Goal: Task Accomplishment & Management: Manage account settings

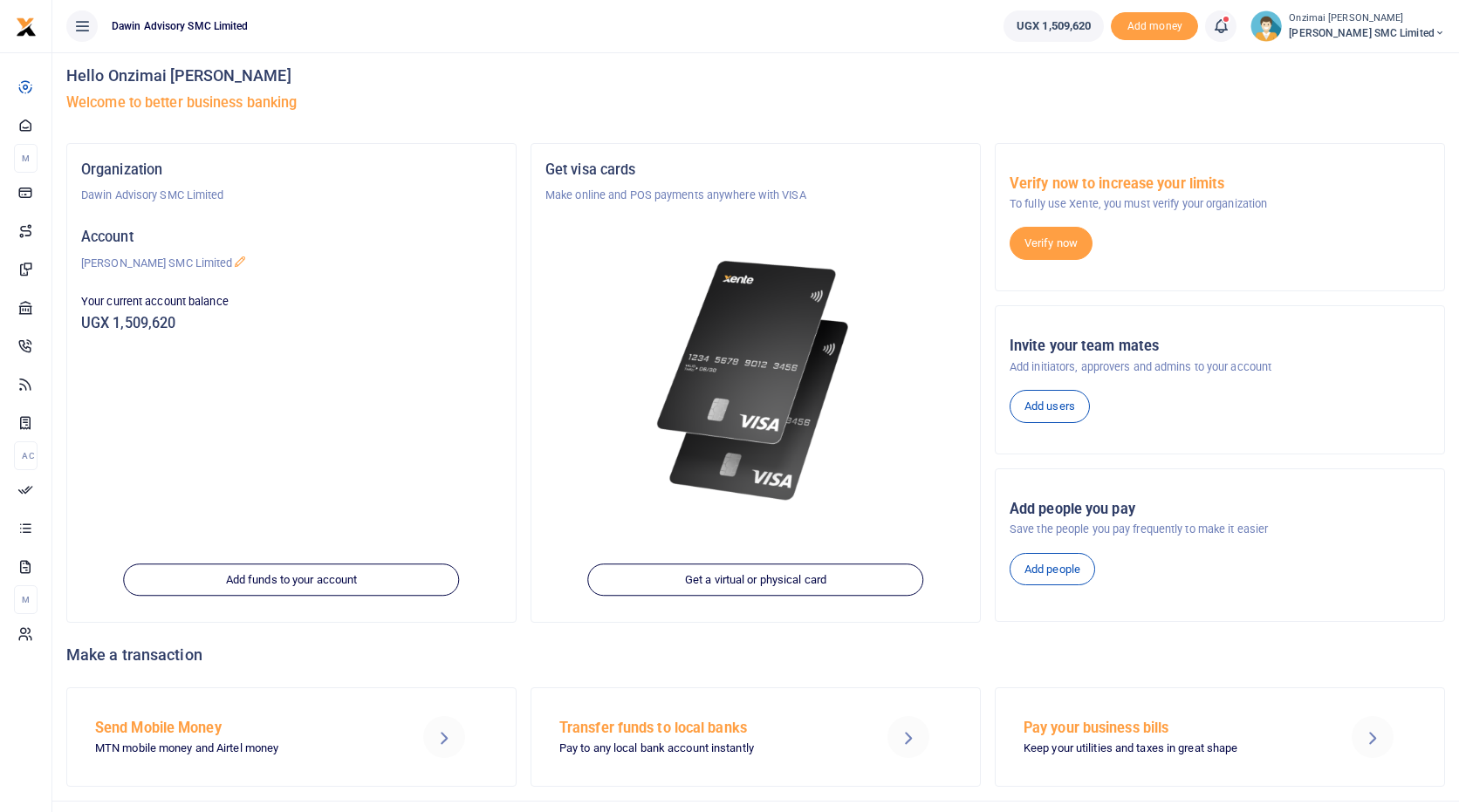
scroll to position [11, 0]
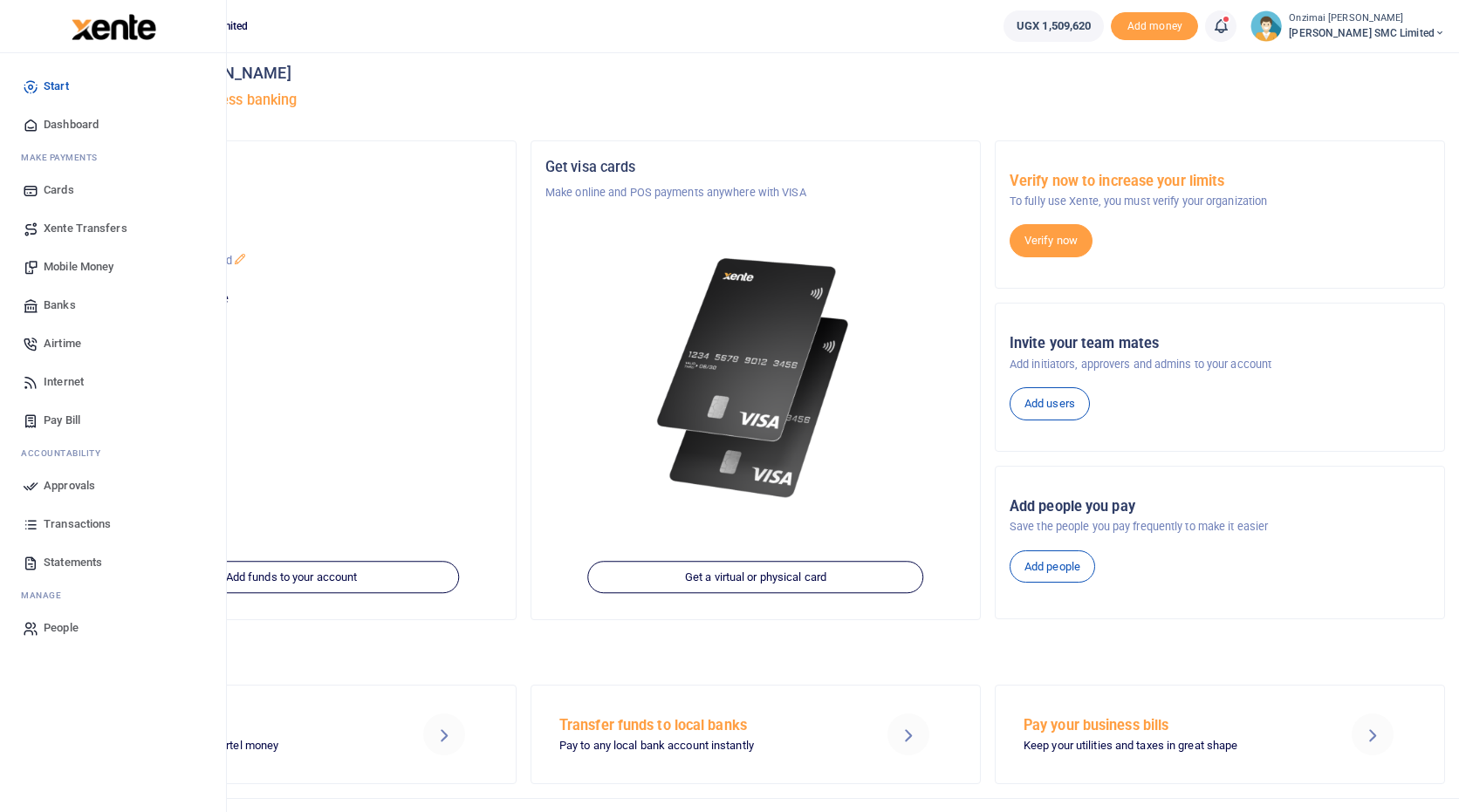
click at [69, 265] on span "Mobile Money" at bounding box center [78, 267] width 70 height 18
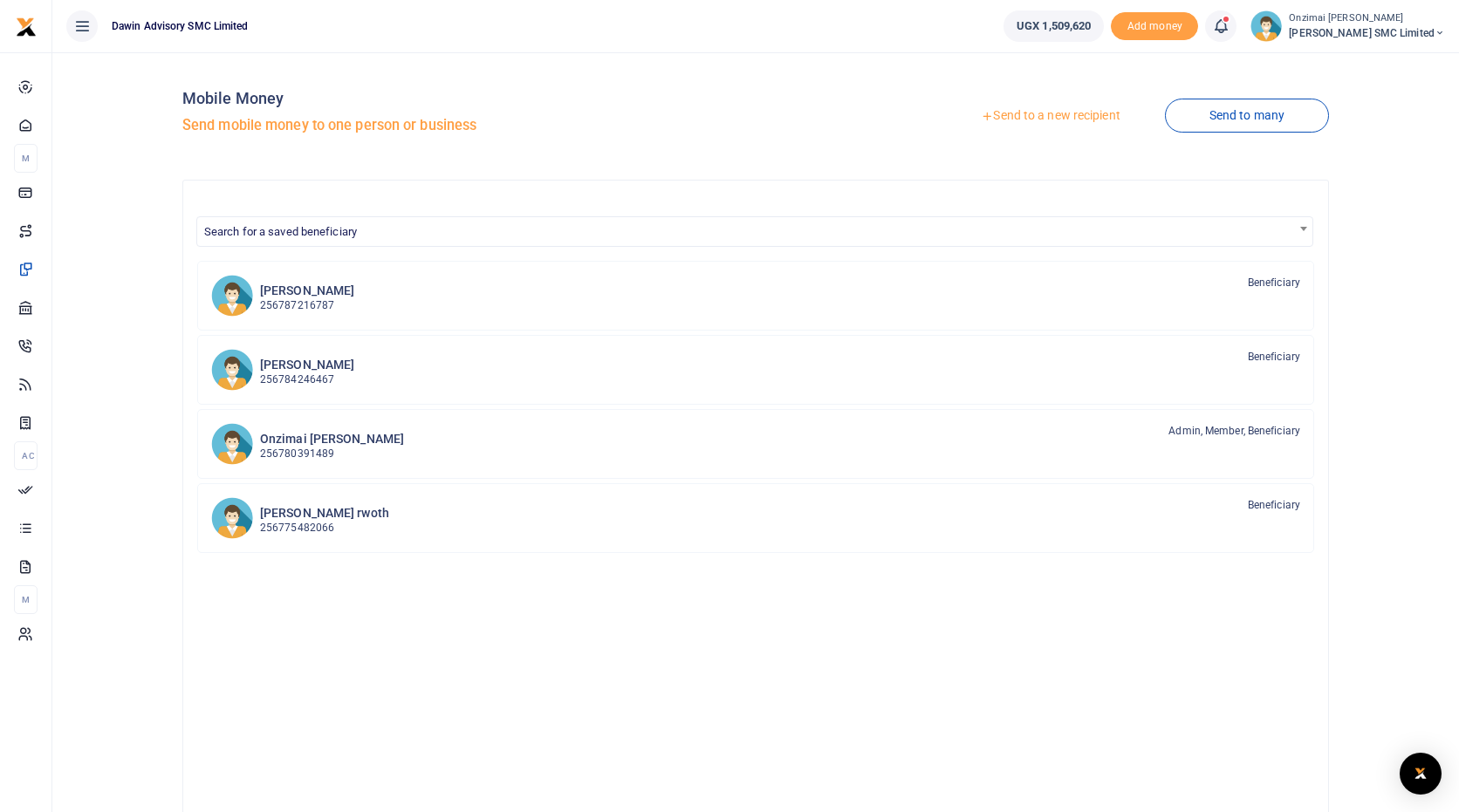
click at [1050, 119] on link "Send to a new recipient" at bounding box center [1050, 116] width 228 height 32
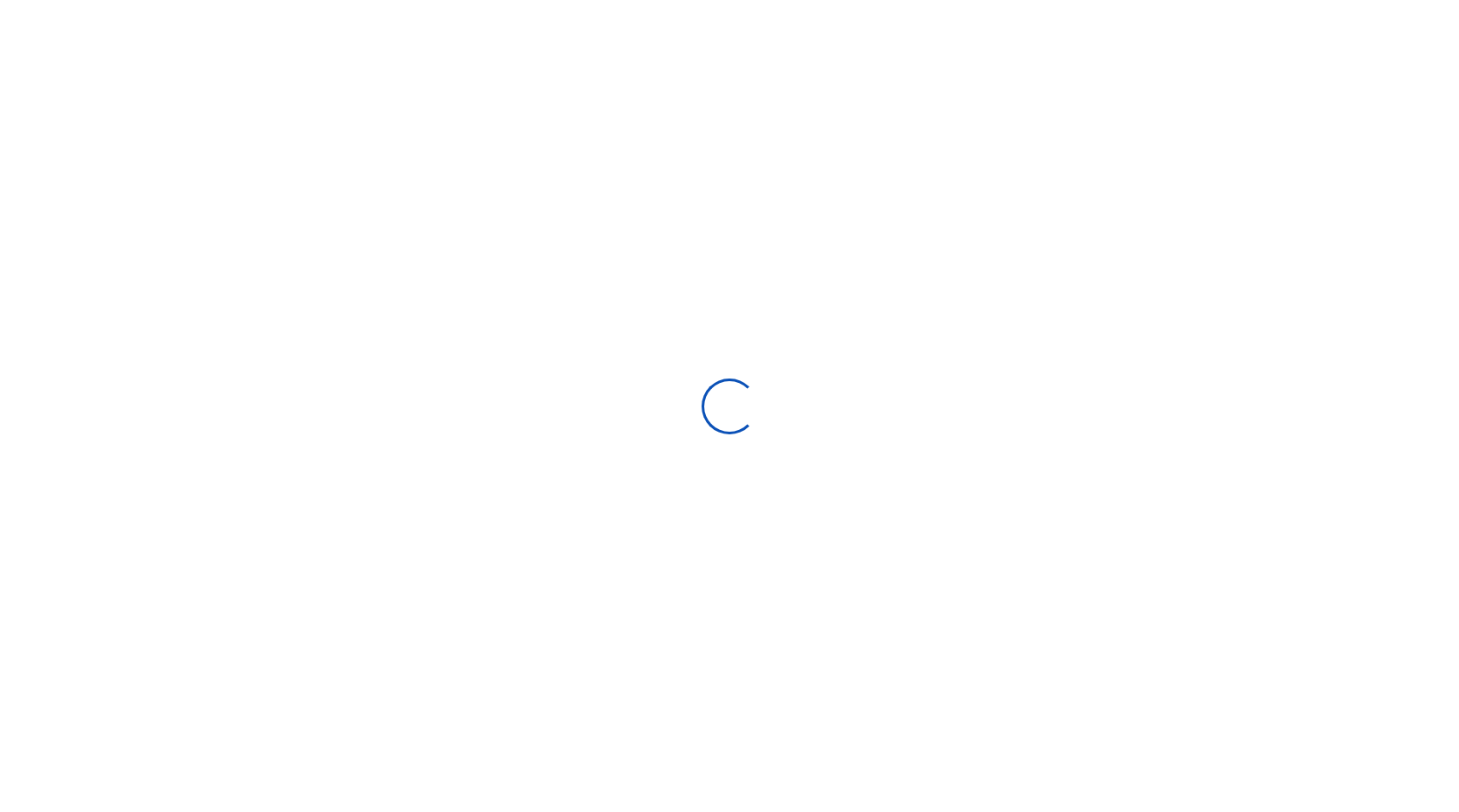
select select "Loading bundles"
select select
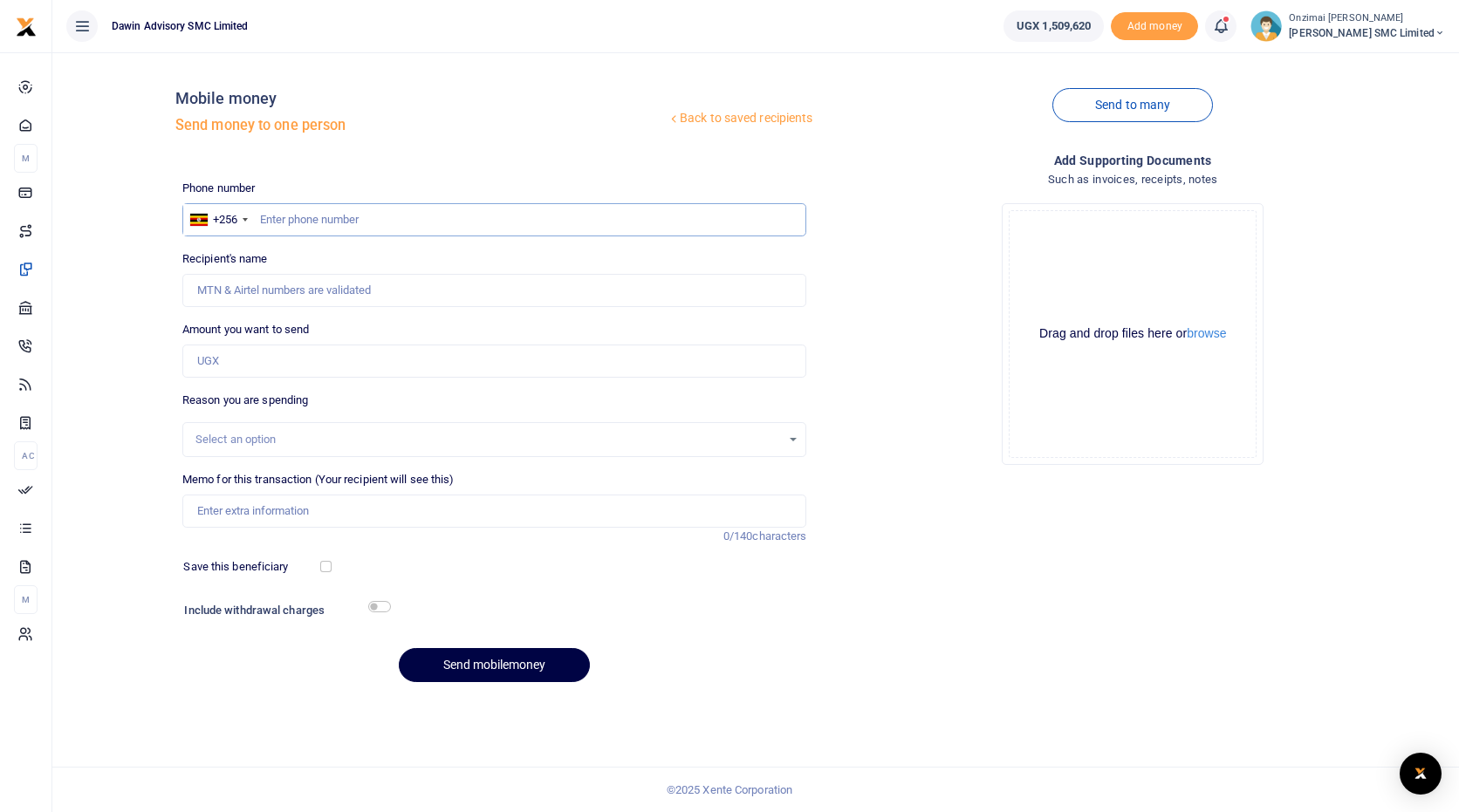
click at [368, 221] on input "text" at bounding box center [495, 220] width 625 height 33
type input "704521717"
click at [340, 365] on input "Amount you want to send" at bounding box center [495, 362] width 625 height 33
type input "600,000"
click at [268, 274] on input "Recipient's name" at bounding box center [495, 290] width 625 height 33
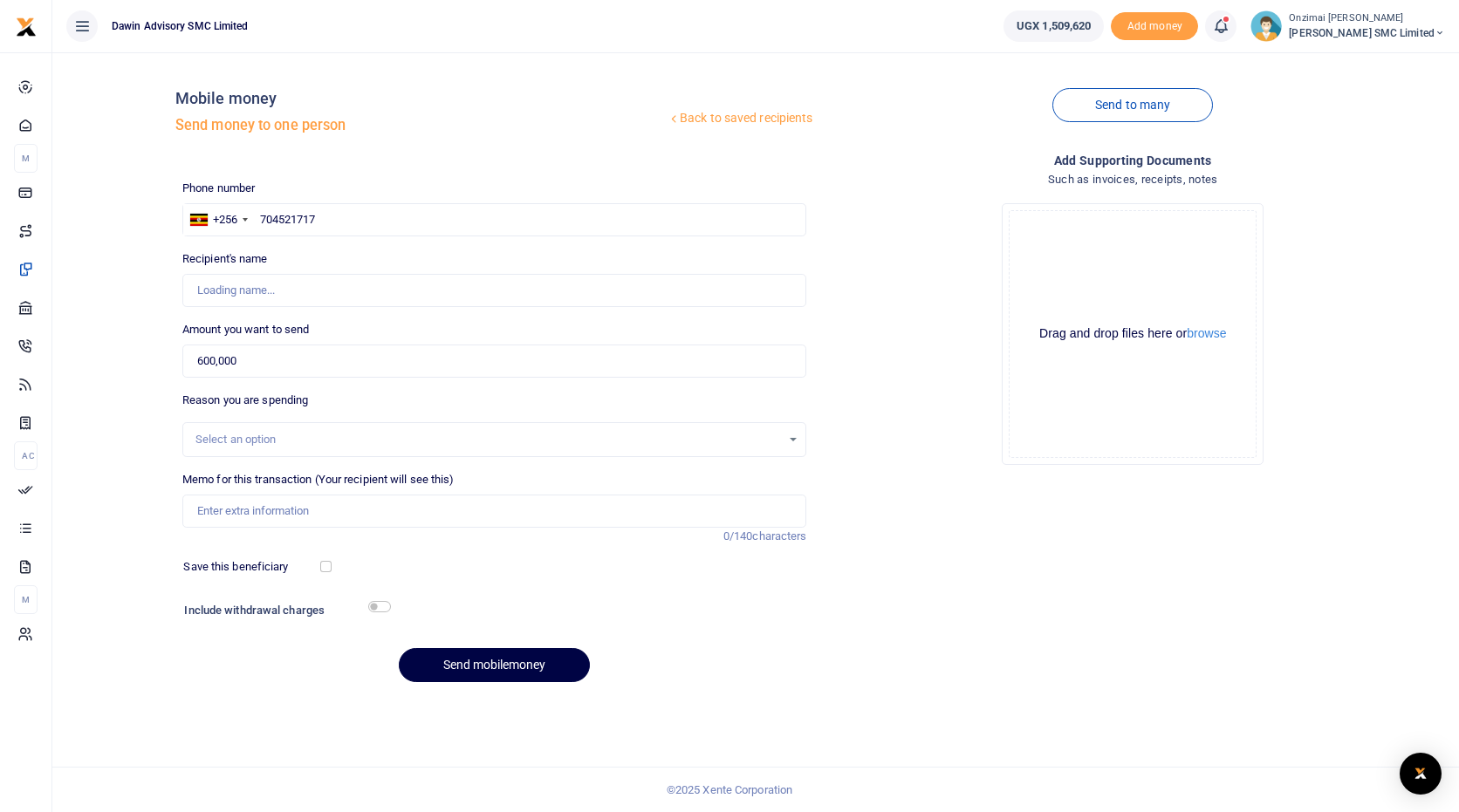
click at [118, 372] on div "Back to saved recipients Mobile money Send money to one person Send to many Pho…" at bounding box center [755, 381] width 1393 height 630
type input "Bonny Mulindwa"
click at [231, 440] on div "Select an option" at bounding box center [488, 440] width 586 height 18
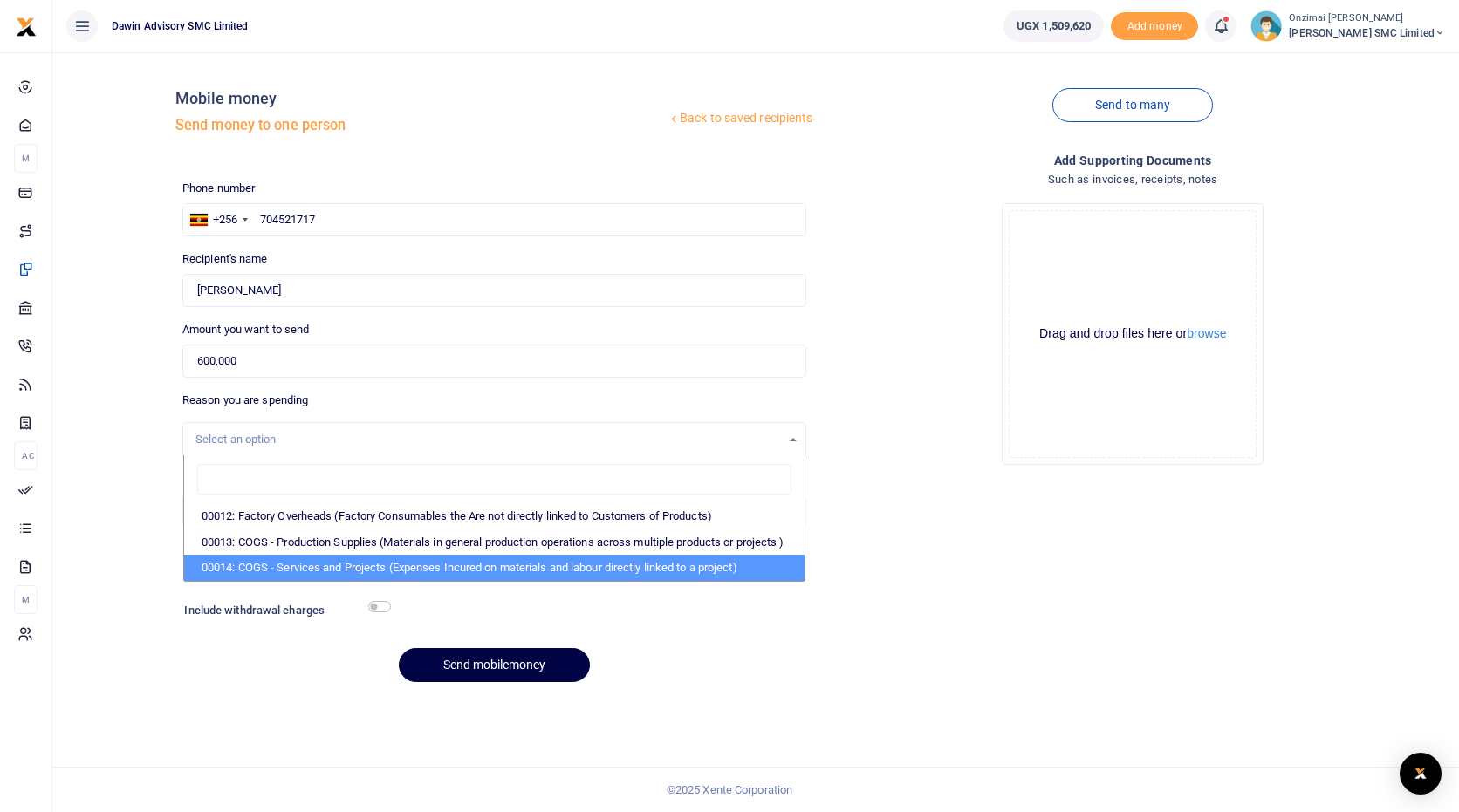
click at [266, 581] on li "00014: COGS - Services and Projects (Expenses Incured on materials and labour d…" at bounding box center [495, 568] width 621 height 26
select select "5381"
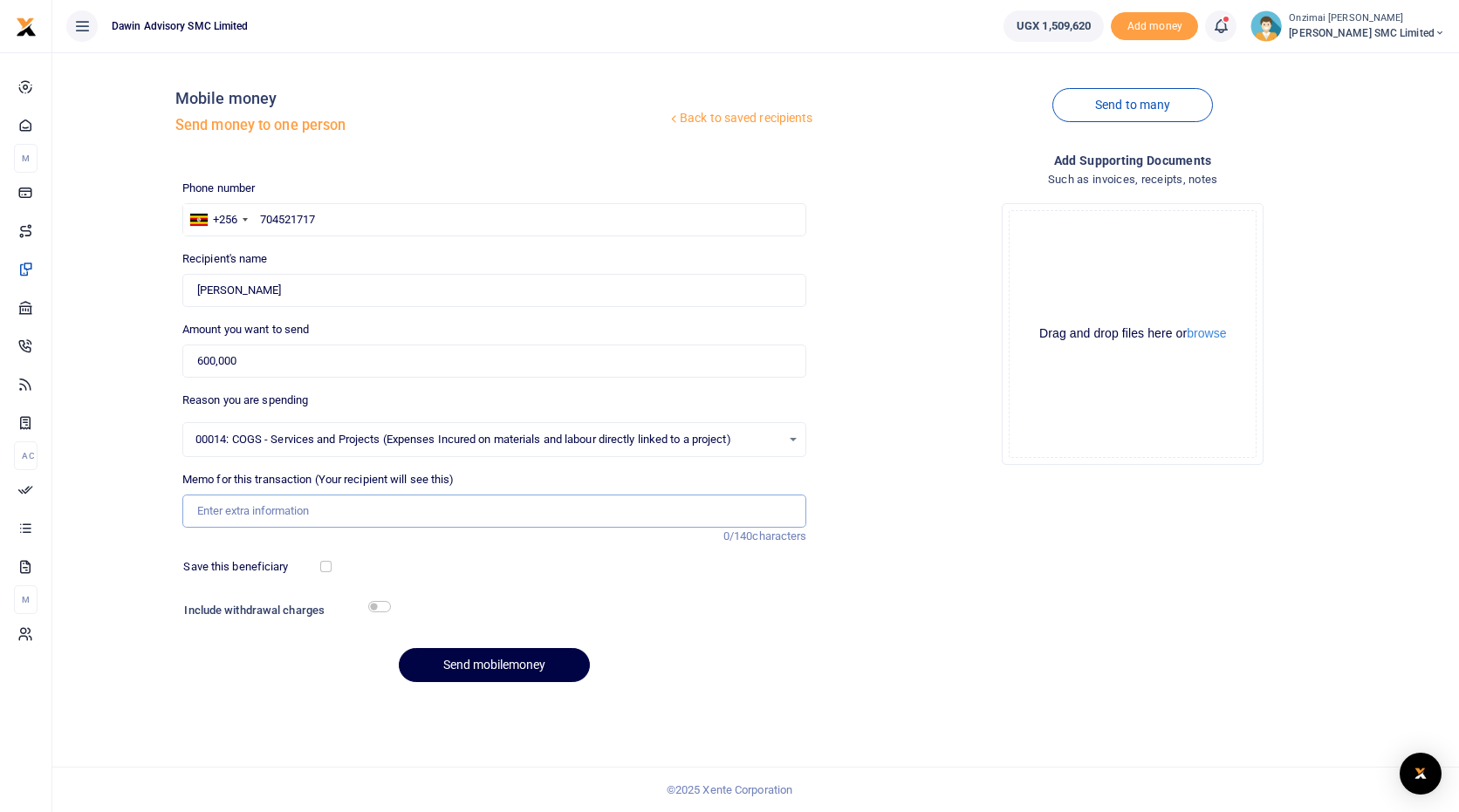
click at [242, 509] on input "Memo for this transaction (Your recipient will see this)" at bounding box center [495, 511] width 625 height 33
drag, startPoint x: 342, startPoint y: 510, endPoint x: 535, endPoint y: 509, distance: 193.0
click at [535, 509] on input "Being Payment to Semakula for Assorted Work Orders" at bounding box center [495, 511] width 625 height 33
type input "Being Payment to Semakula being Credit against assorted work orders"
click at [507, 662] on button "Send mobilemoney" at bounding box center [494, 665] width 191 height 34
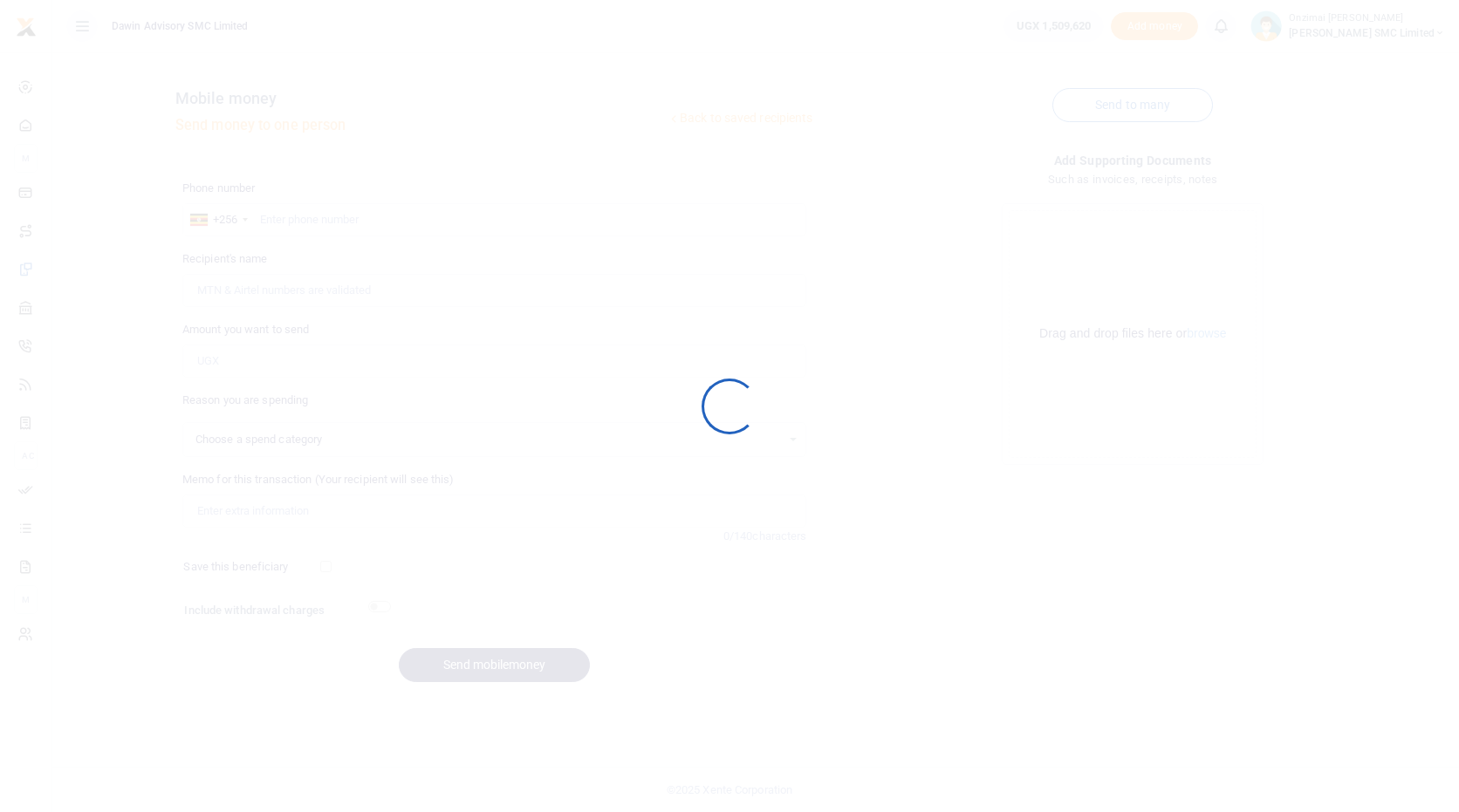
select select
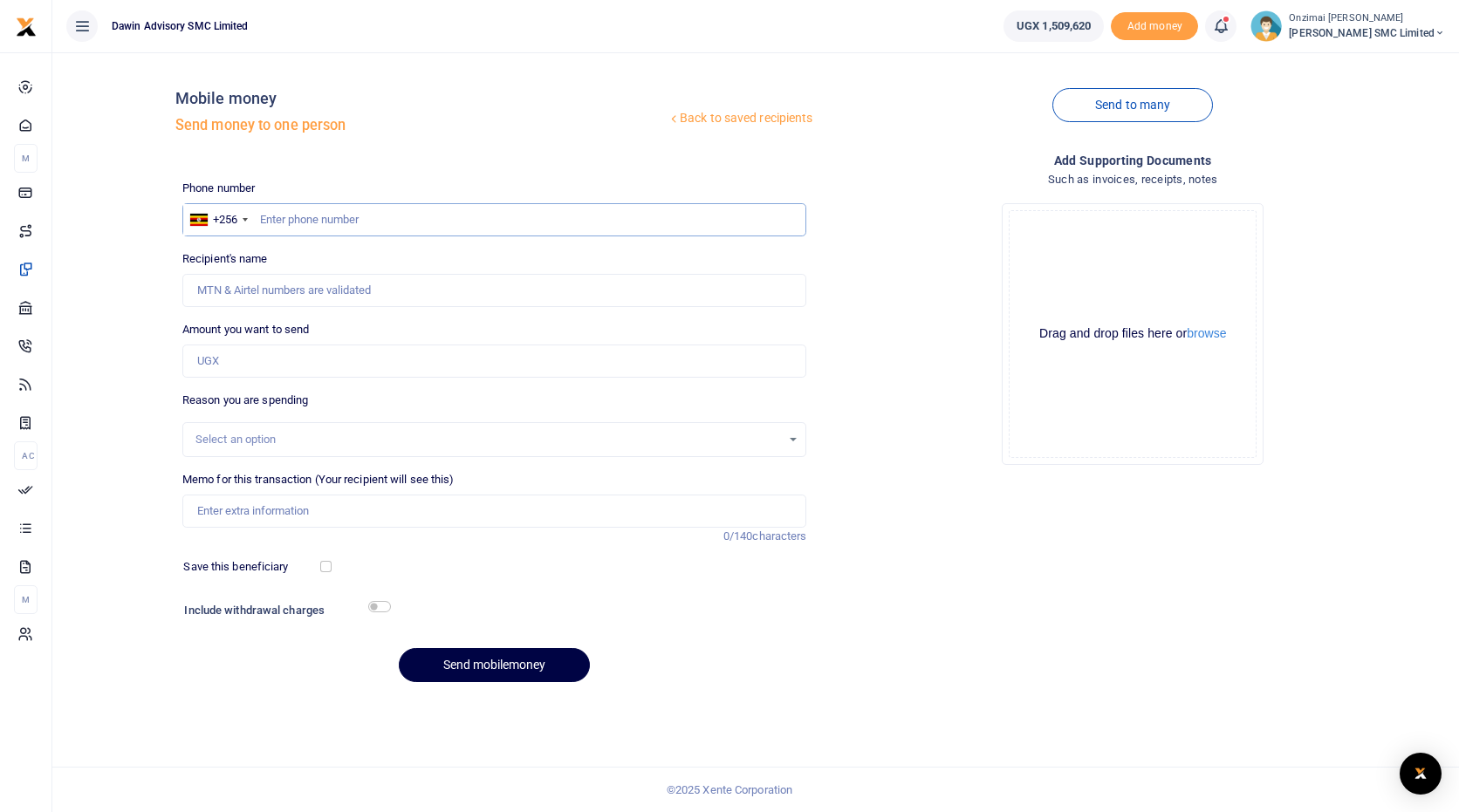
click at [292, 216] on input "text" at bounding box center [495, 220] width 625 height 33
type input "3"
type input "0750300290"
click at [265, 358] on input "Amount you want to send" at bounding box center [495, 362] width 625 height 33
type input "8"
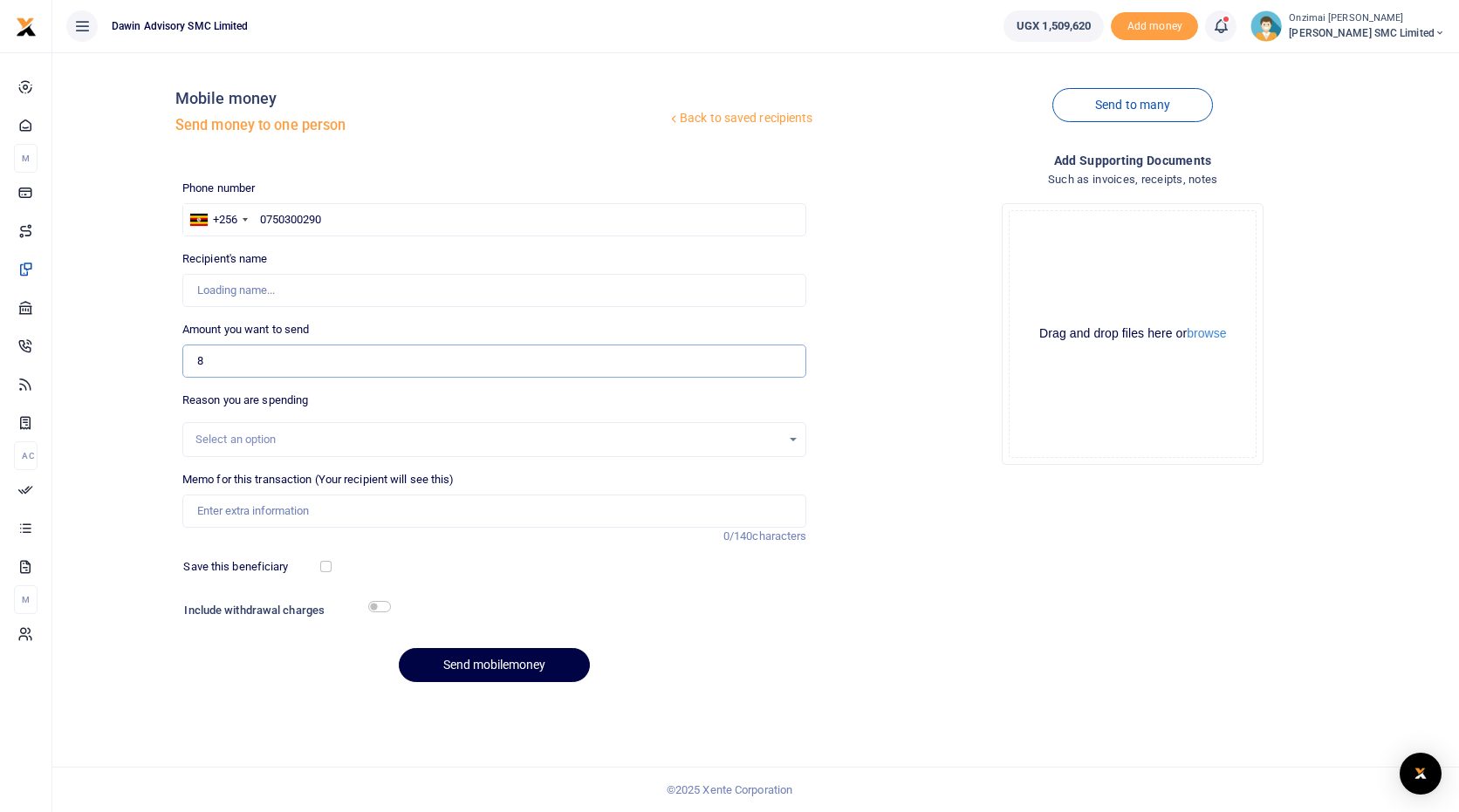
type input "Fredrick Onzimai"
type input "8"
type input "0"
type input "300,000"
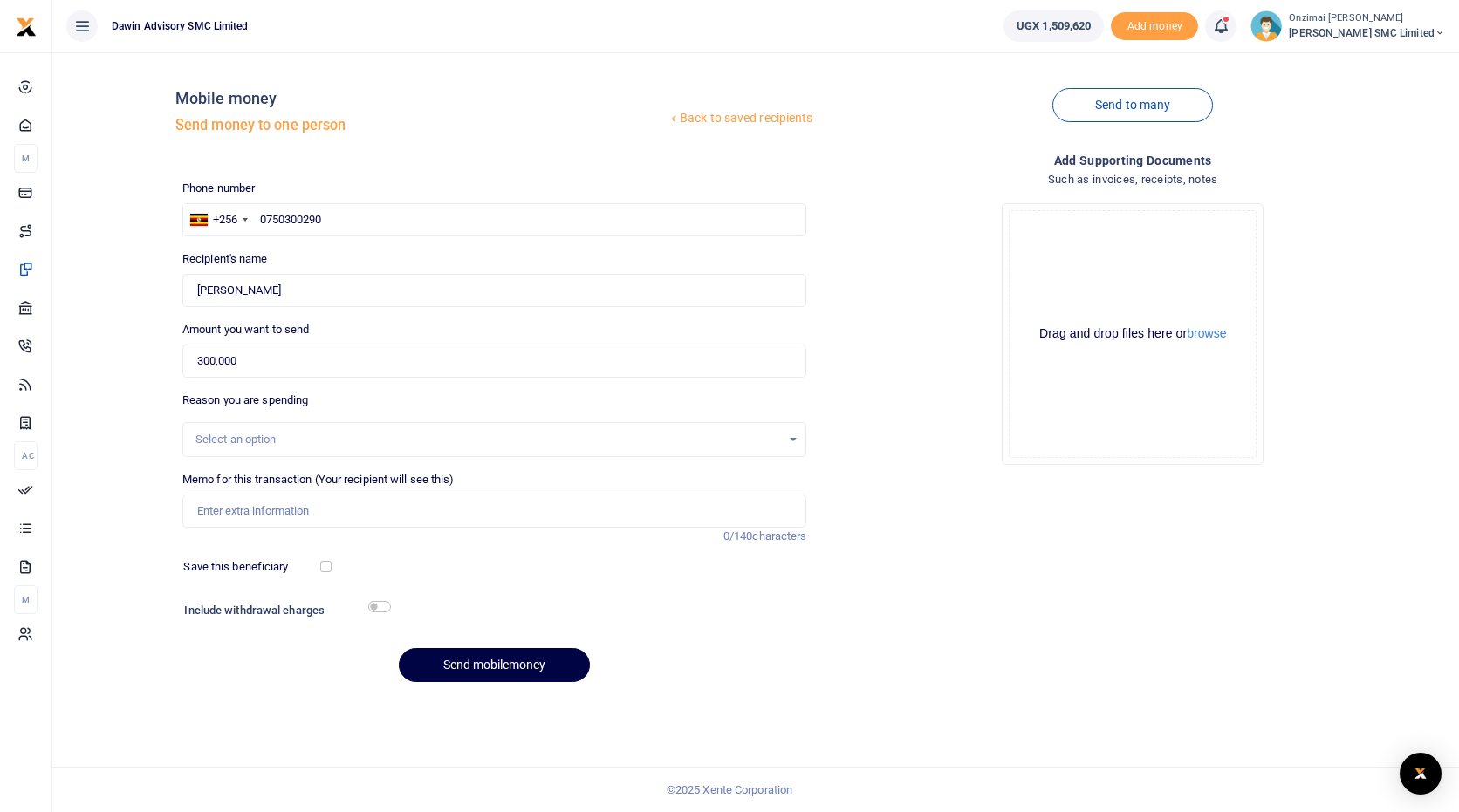
click at [239, 438] on div "Select an option" at bounding box center [488, 440] width 586 height 18
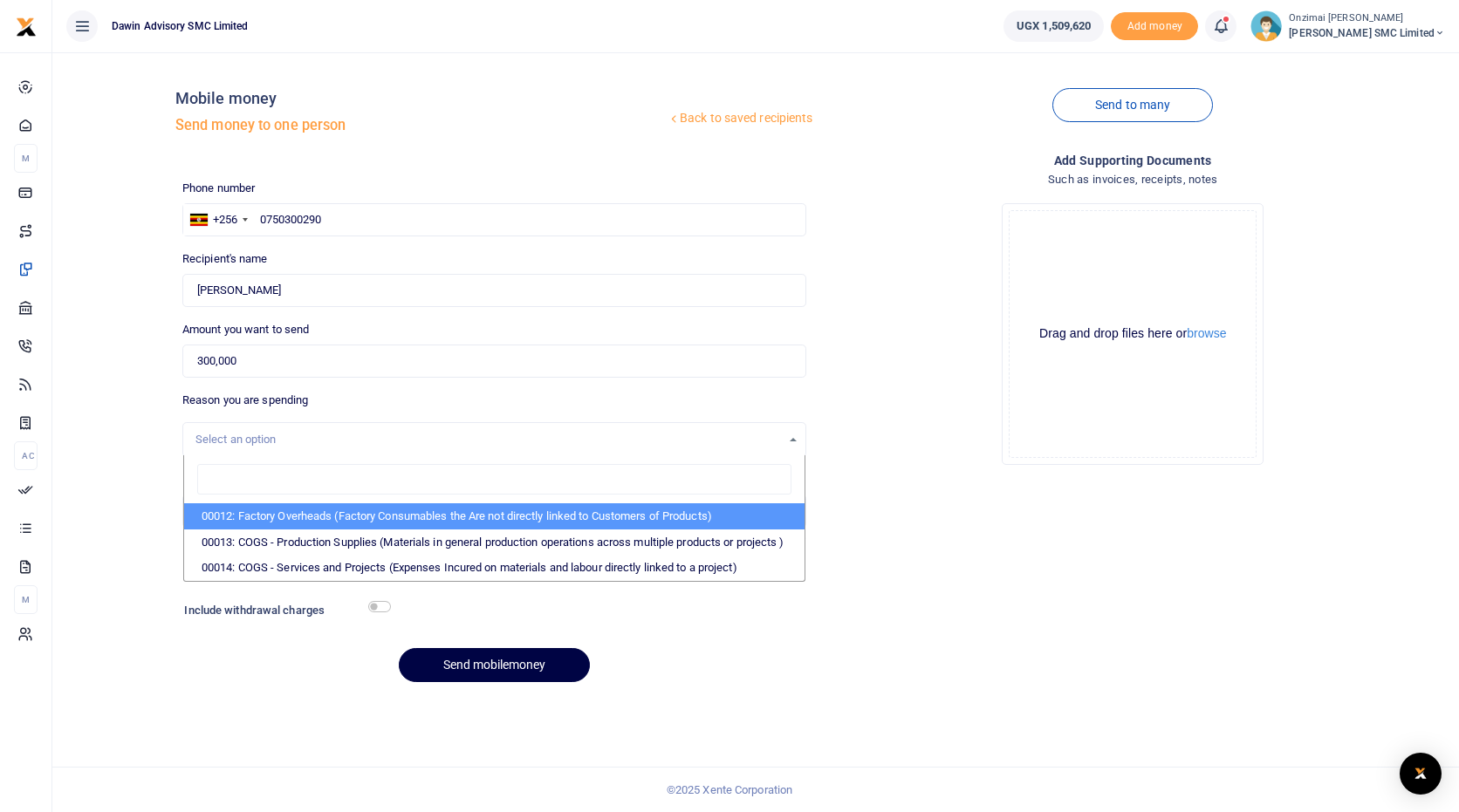
click at [305, 487] on input "search" at bounding box center [495, 480] width 595 height 32
click at [56, 534] on div "Back to saved recipients Mobile money Send money to one person Send to many Pho…" at bounding box center [756, 433] width 1407 height 760
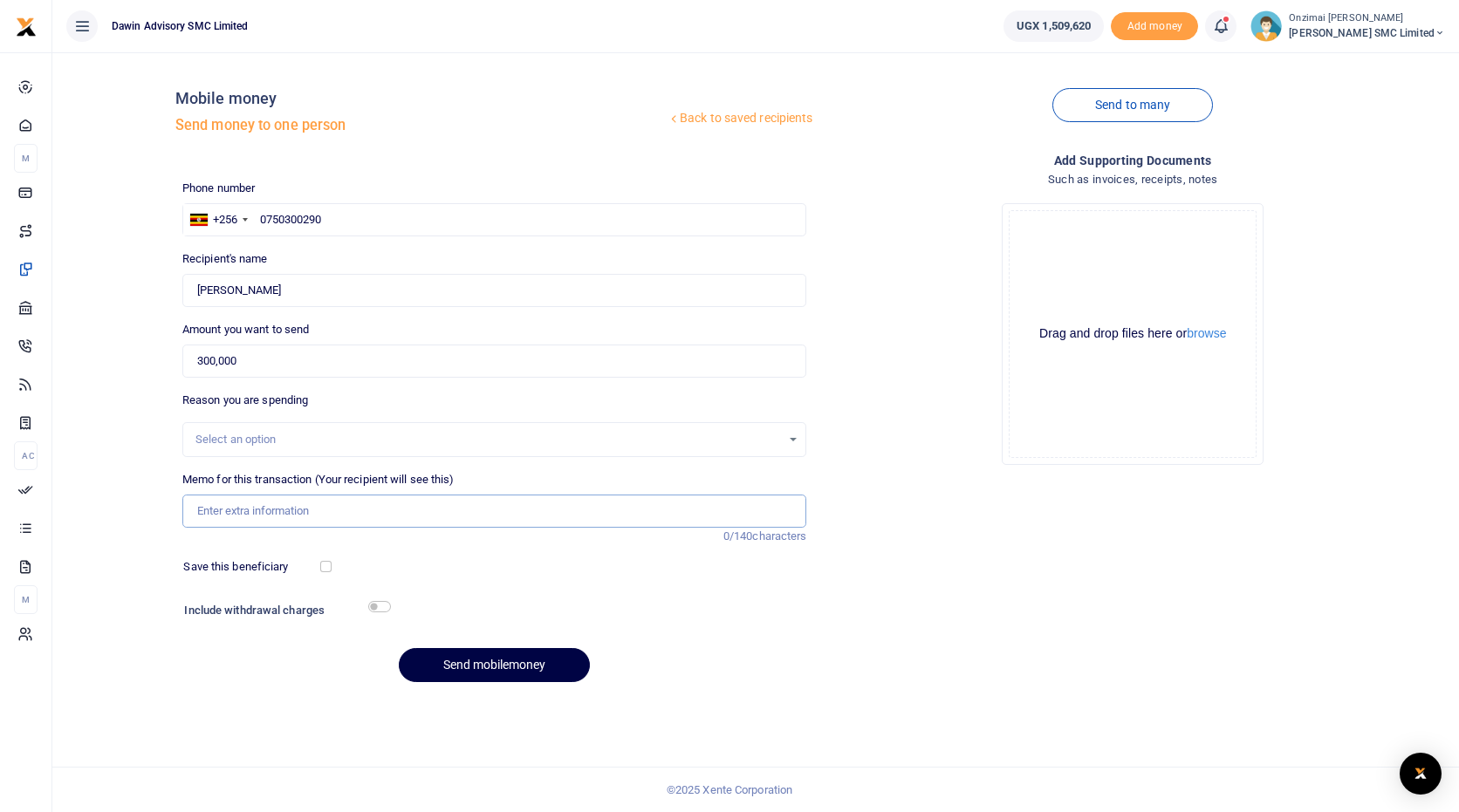
click at [246, 520] on input "Memo for this transaction (Your recipient will see this)" at bounding box center [495, 511] width 625 height 33
type input "Beinf Funds for Quickbooks subscription"
click at [382, 607] on input "checkbox" at bounding box center [380, 606] width 23 height 11
checkbox input "true"
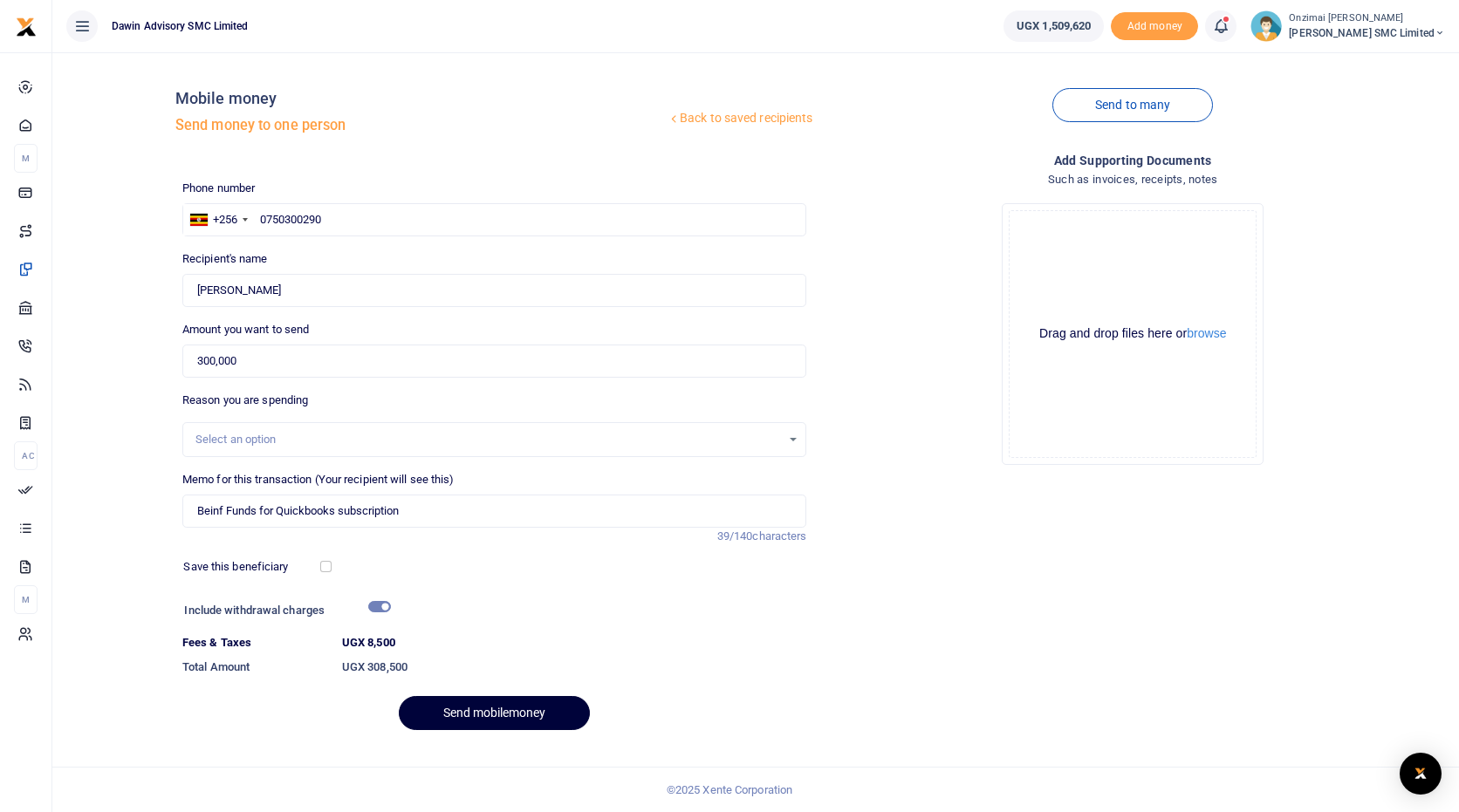
click at [464, 718] on button "Send mobilemoney" at bounding box center [494, 713] width 191 height 34
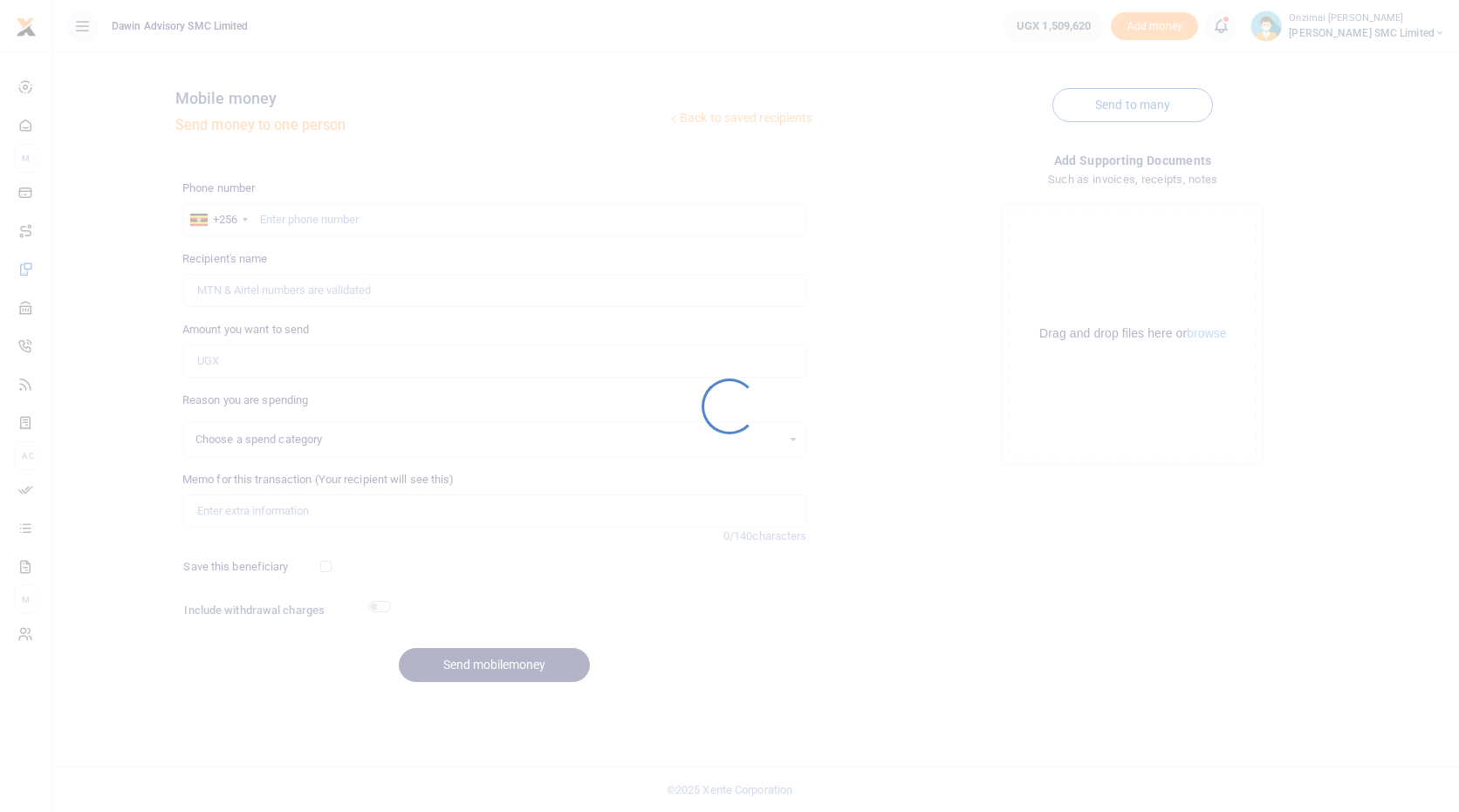
select select
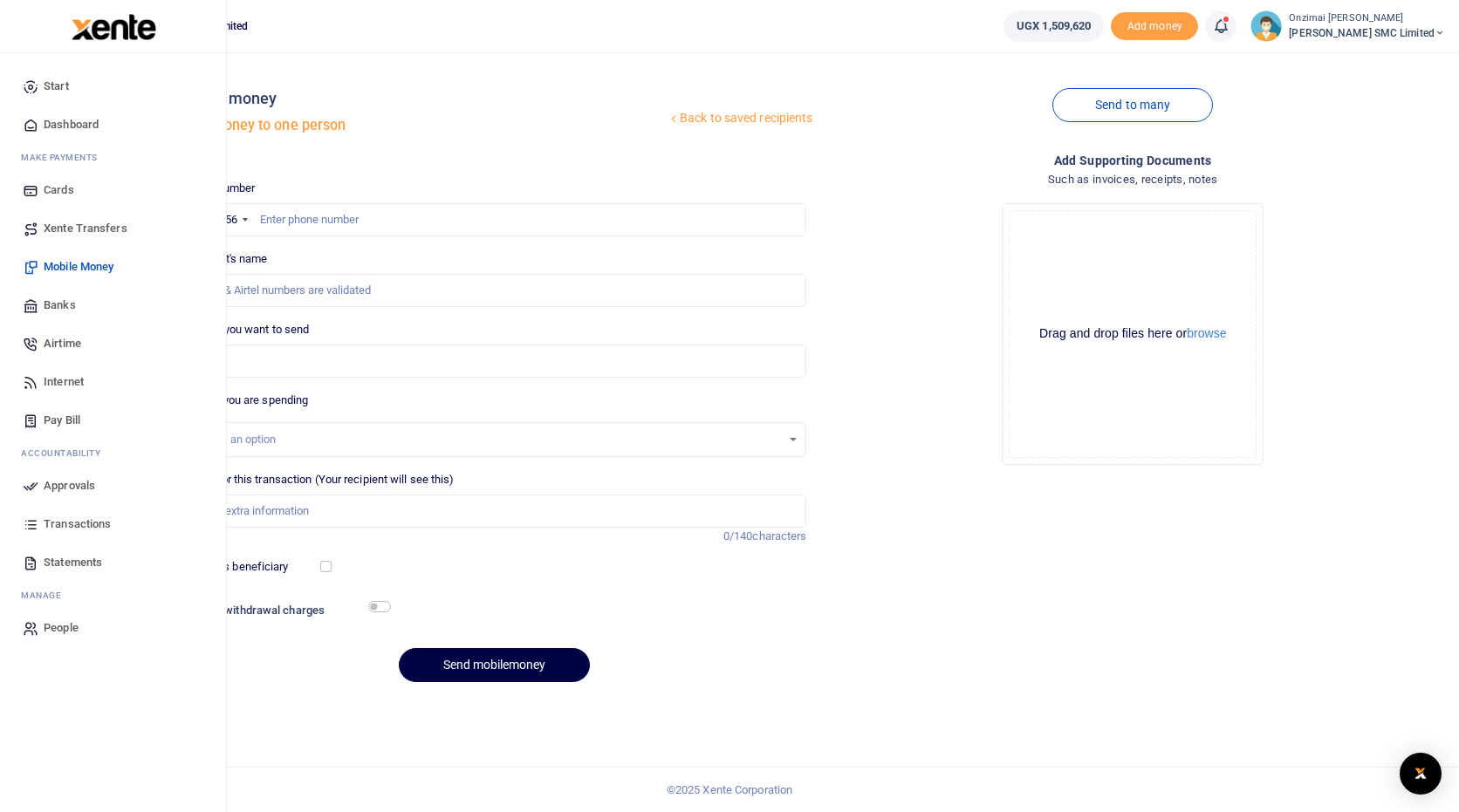
click at [79, 273] on span "Mobile Money" at bounding box center [78, 267] width 70 height 18
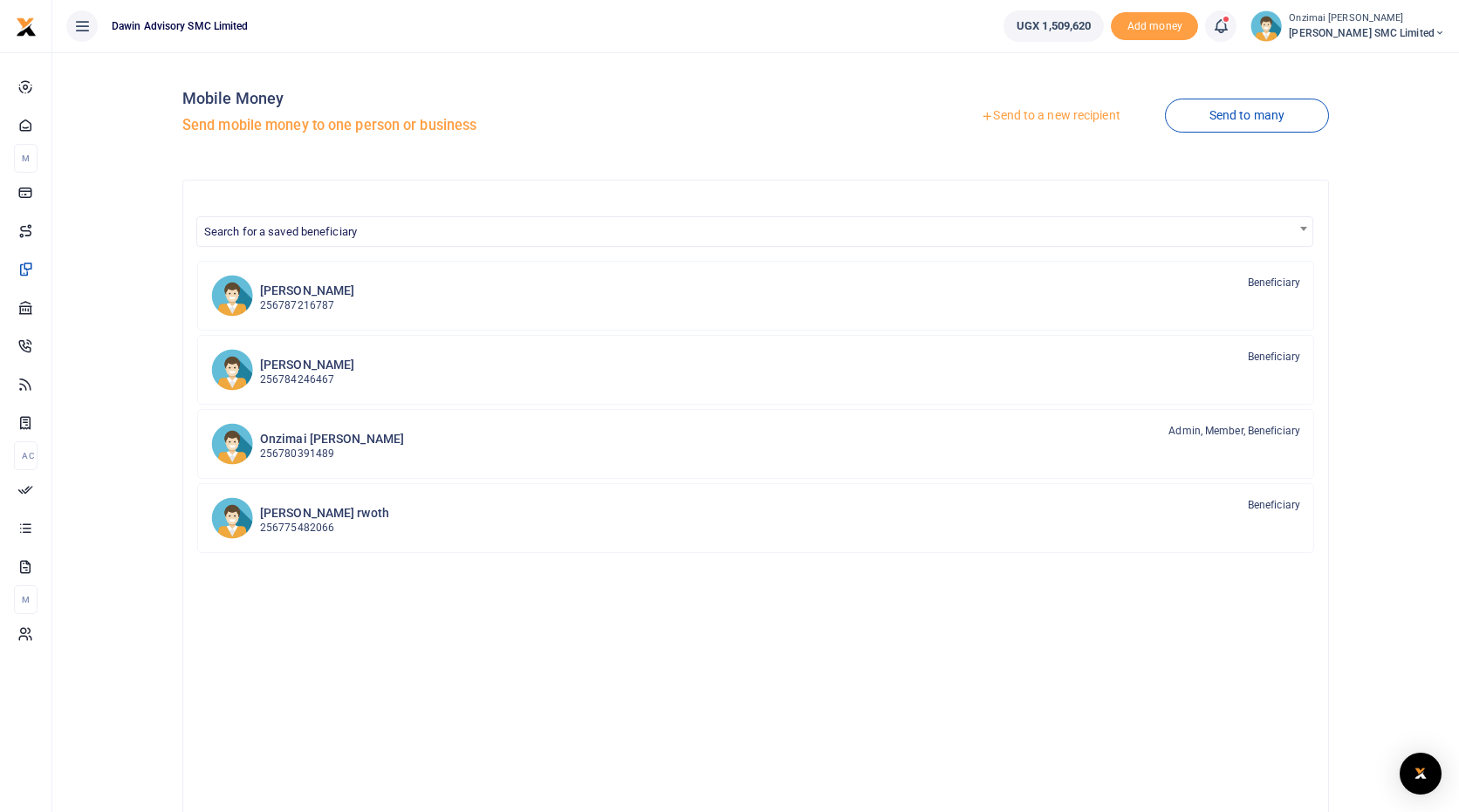
click at [1229, 29] on icon at bounding box center [1221, 26] width 18 height 19
click at [854, 54] on div "Mobile Money Send mobile money to one person or business Send to a new recipien…" at bounding box center [756, 482] width 1407 height 859
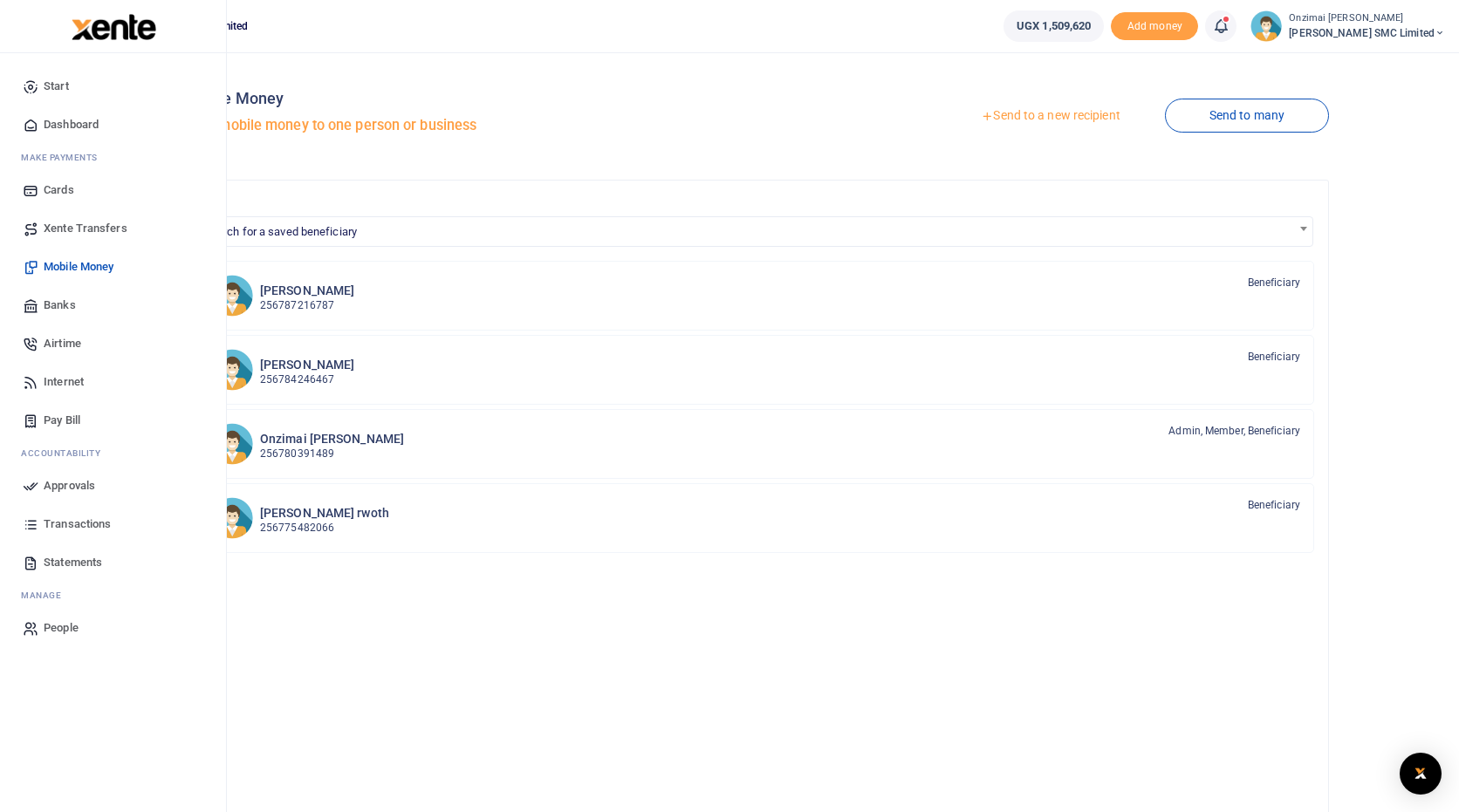
click at [71, 482] on span "Approvals" at bounding box center [70, 486] width 52 height 18
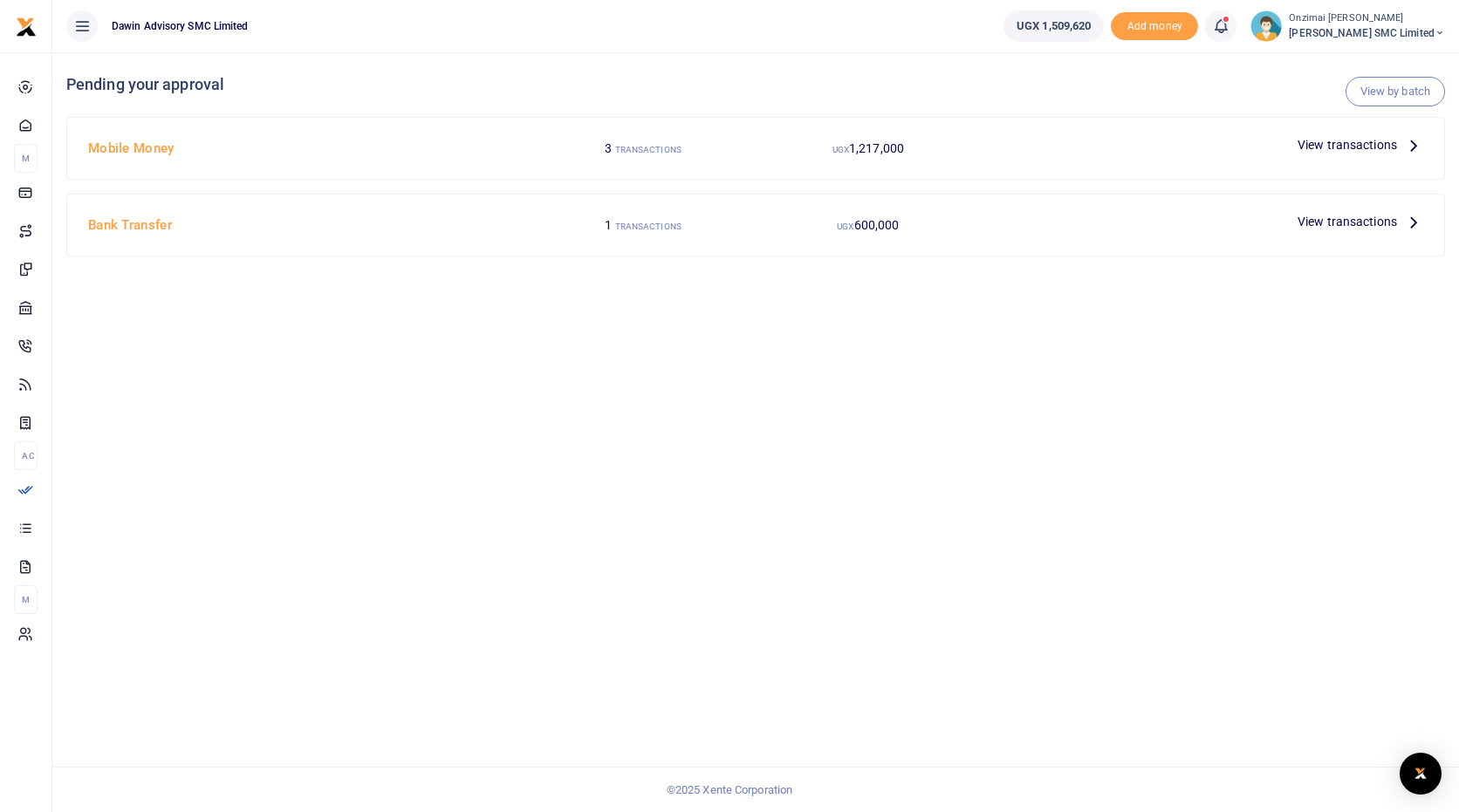
click at [1324, 149] on span "View transactions" at bounding box center [1347, 145] width 99 height 19
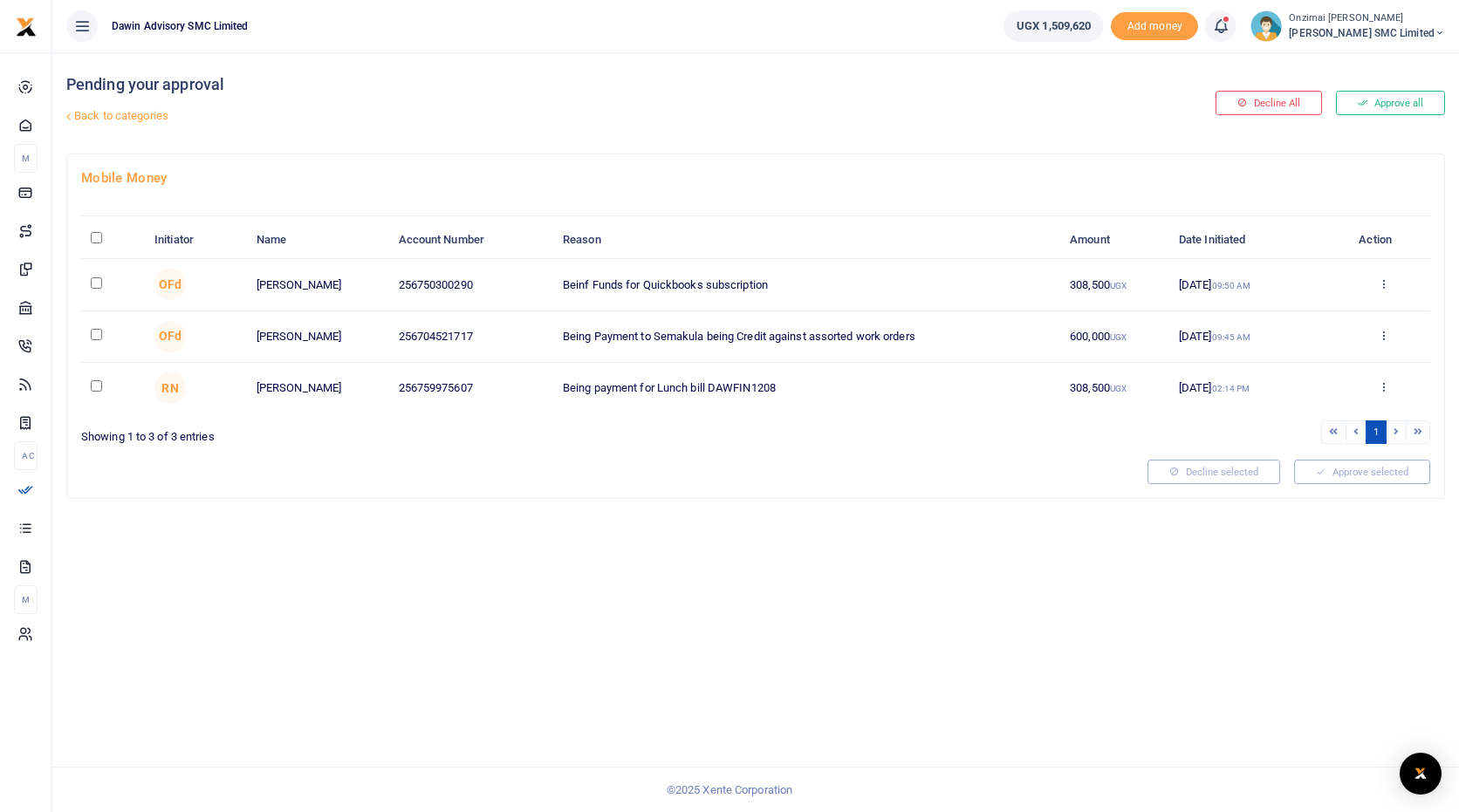
click at [91, 281] on input "checkbox" at bounding box center [96, 282] width 11 height 11
checkbox input "true"
click at [93, 340] on td at bounding box center [113, 337] width 63 height 52
click at [98, 330] on input "checkbox" at bounding box center [96, 334] width 11 height 11
checkbox input "true"
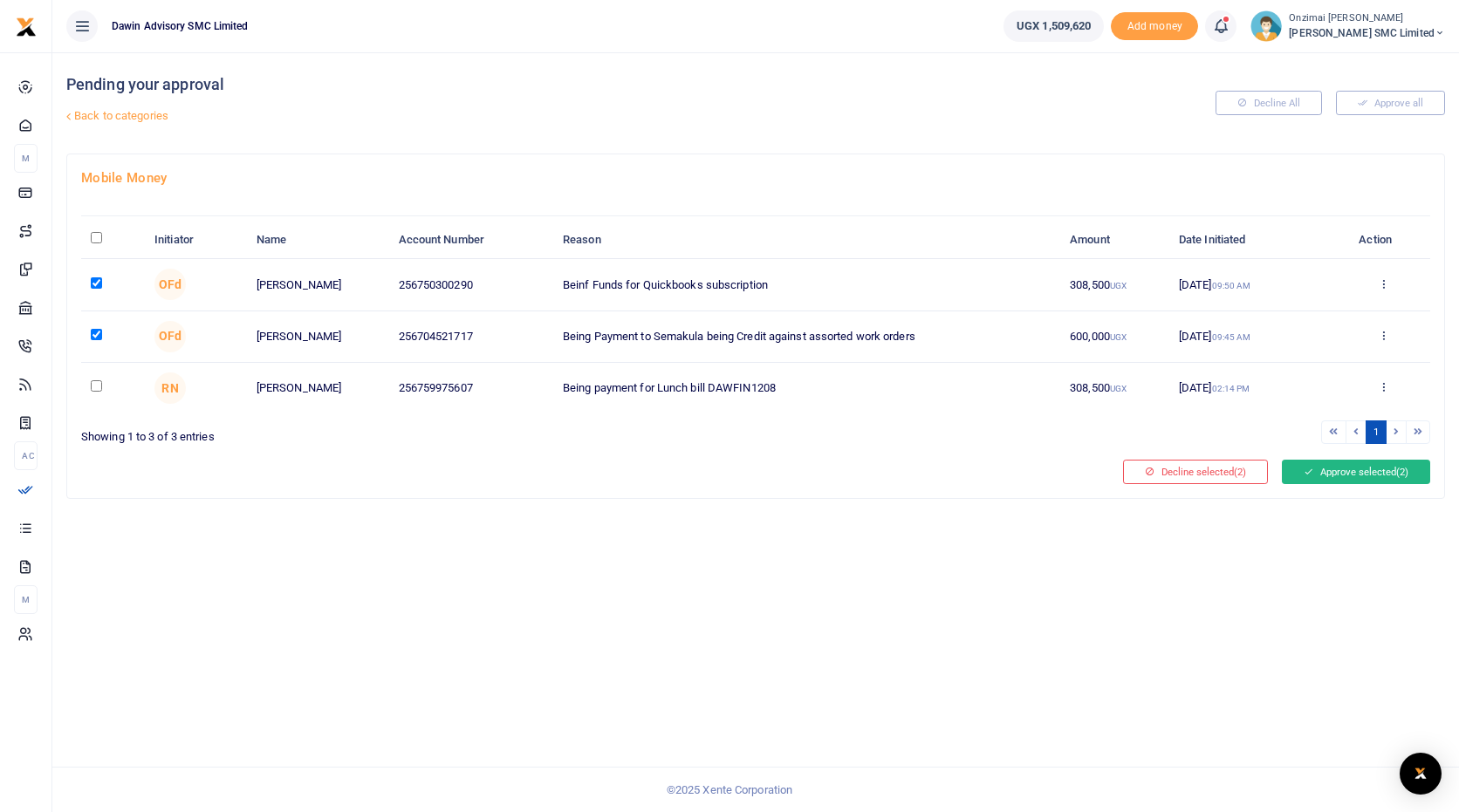
click at [1365, 479] on button "Approve selected (2)" at bounding box center [1356, 472] width 149 height 25
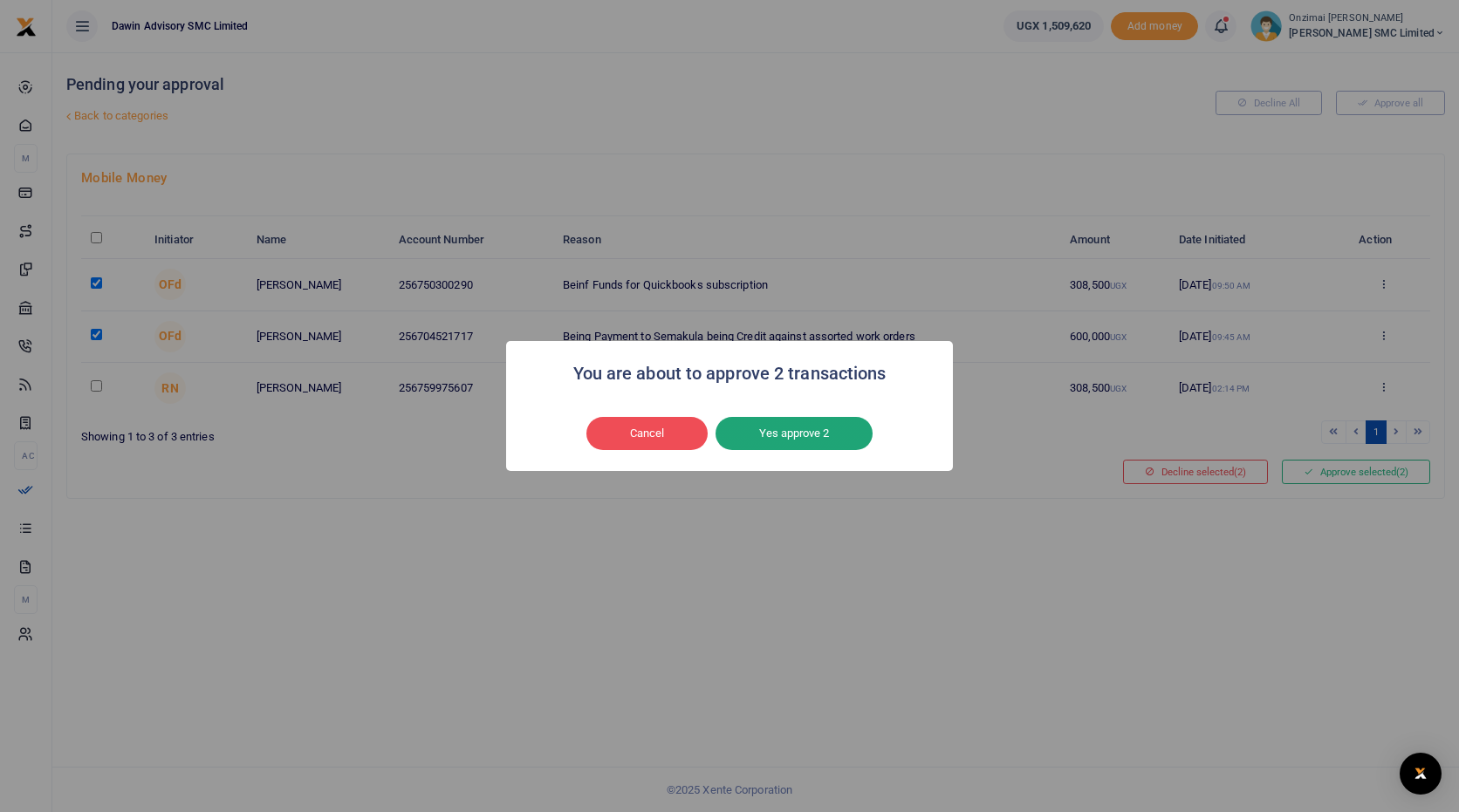
click at [762, 428] on button "Yes approve 2" at bounding box center [794, 434] width 158 height 33
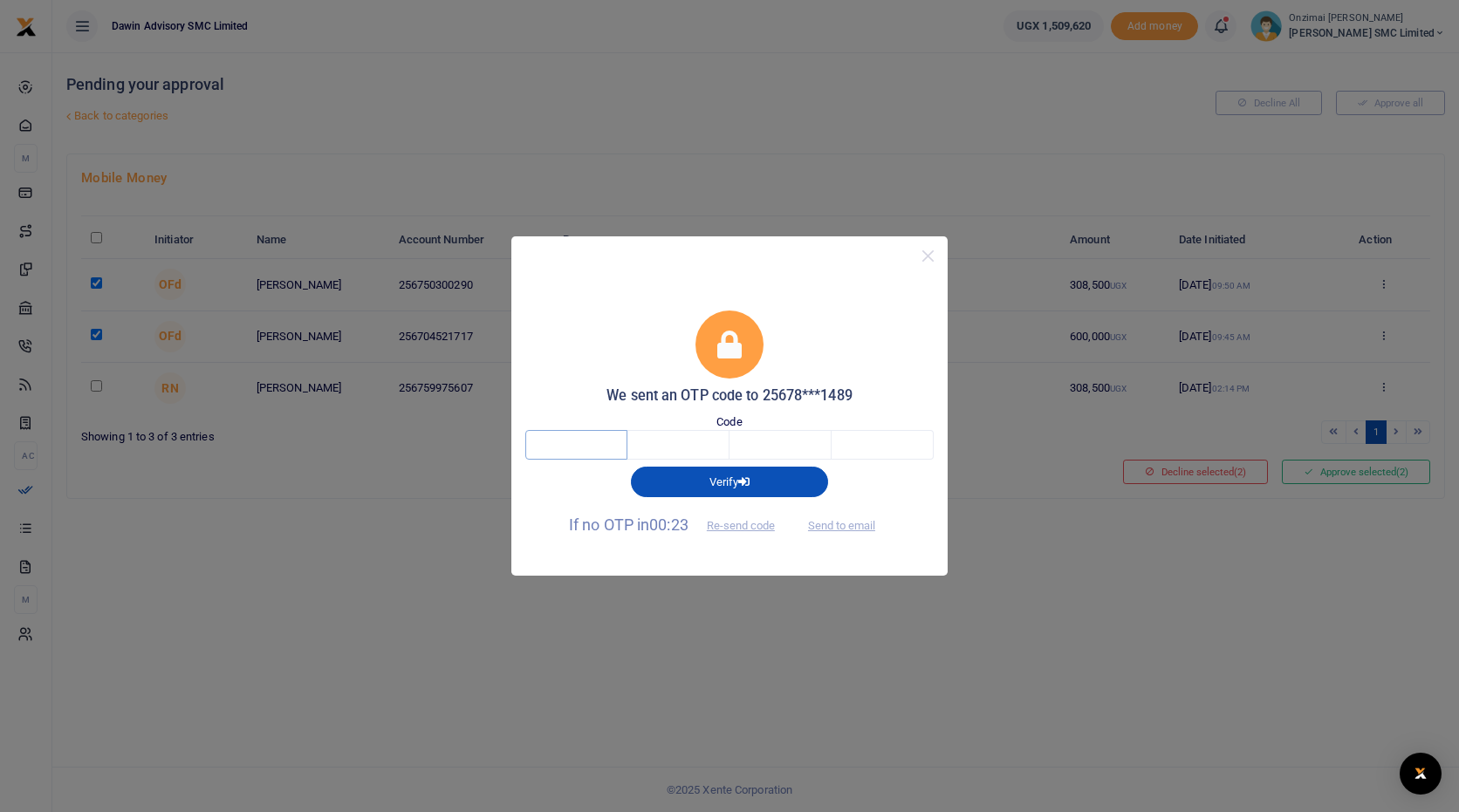
click at [585, 447] on input "text" at bounding box center [576, 445] width 102 height 30
click at [818, 528] on span "Send to email" at bounding box center [842, 524] width 97 height 18
click at [857, 524] on button "Send to email" at bounding box center [842, 526] width 97 height 30
click at [565, 437] on input "text" at bounding box center [576, 445] width 102 height 30
type input "1"
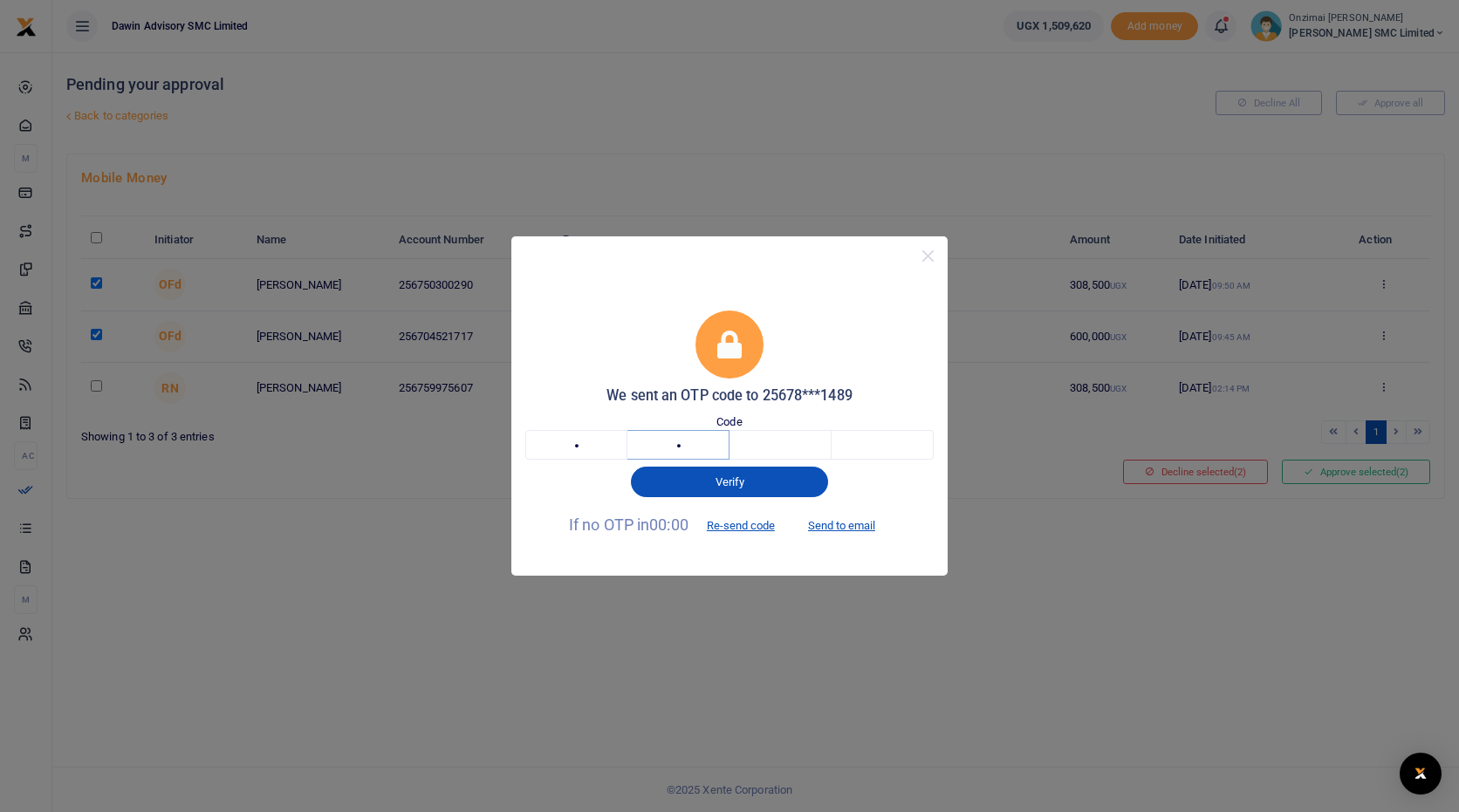
type input "7"
type input "6"
type input "2"
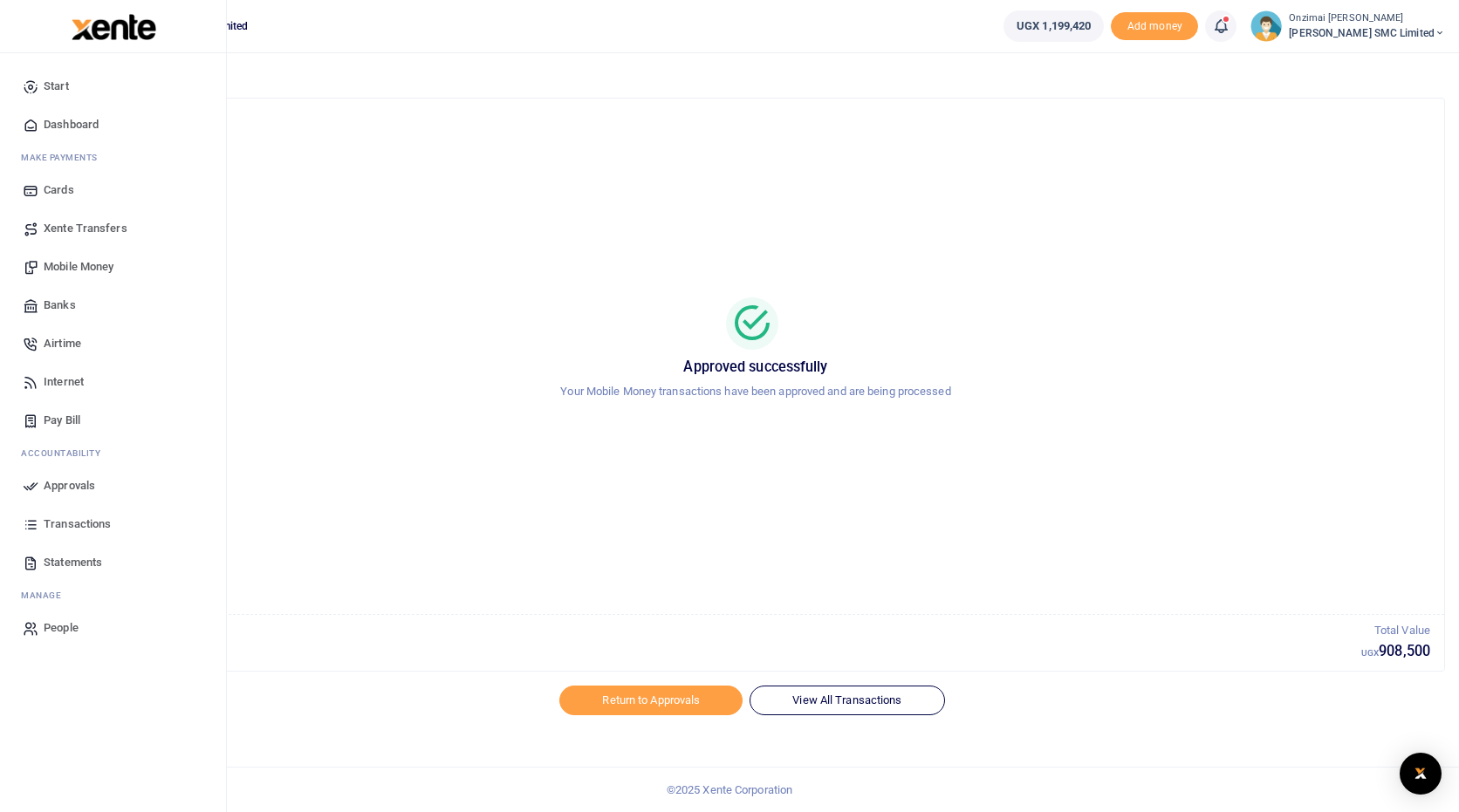
click at [70, 268] on span "Mobile Money" at bounding box center [78, 267] width 70 height 18
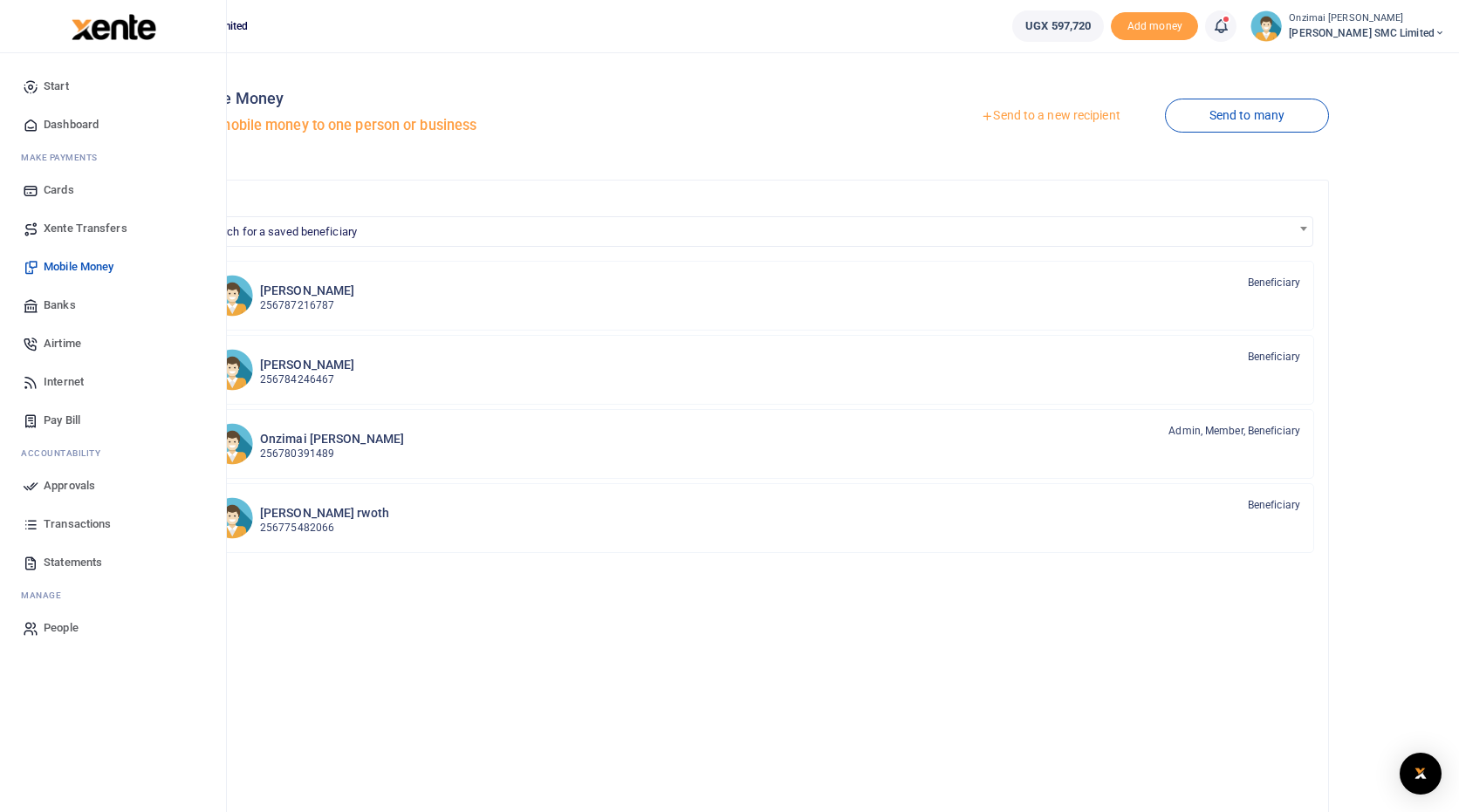
click at [53, 132] on span "Dashboard" at bounding box center [71, 125] width 55 height 18
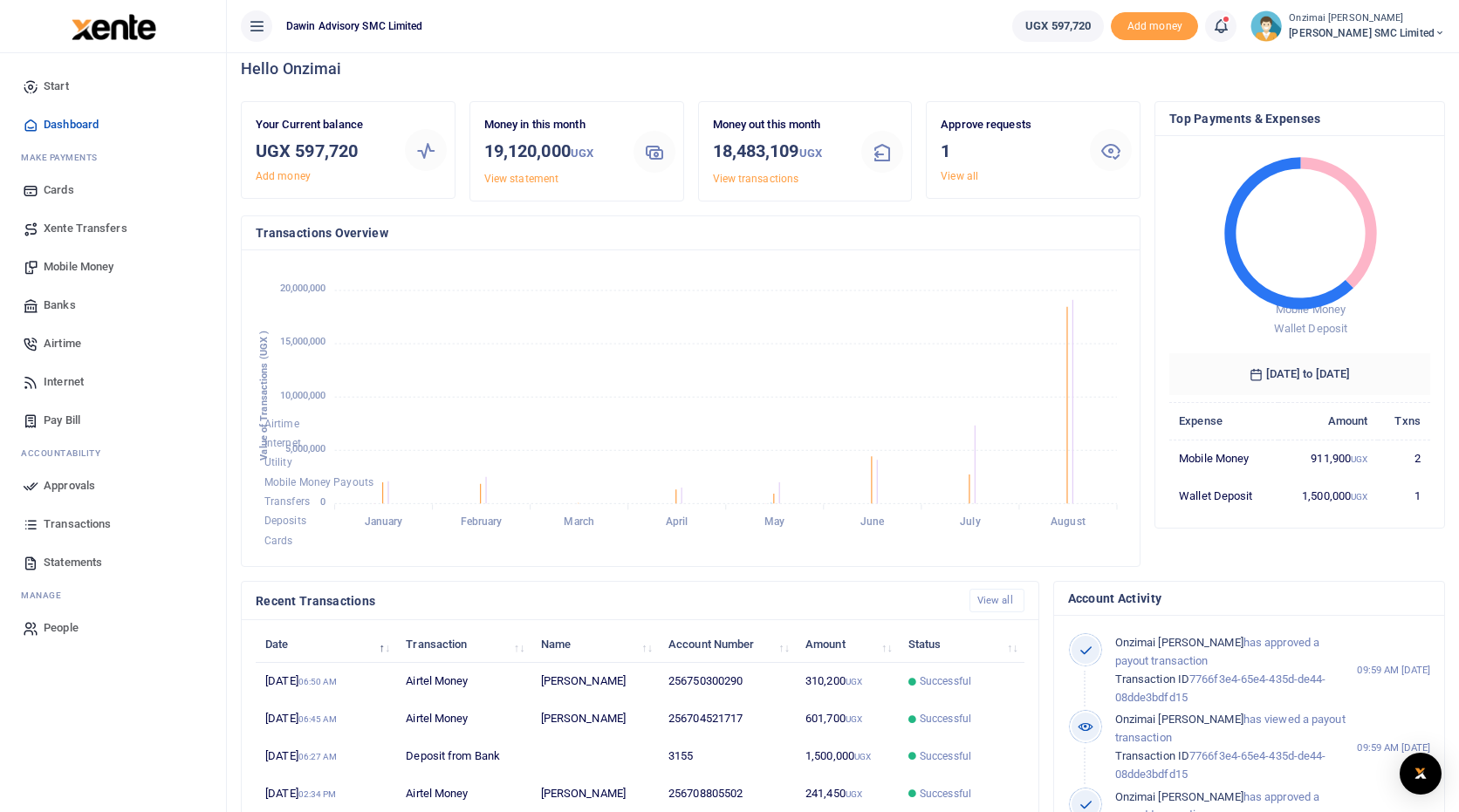
scroll to position [1, 1]
